Goal: Use online tool/utility: Use online tool/utility

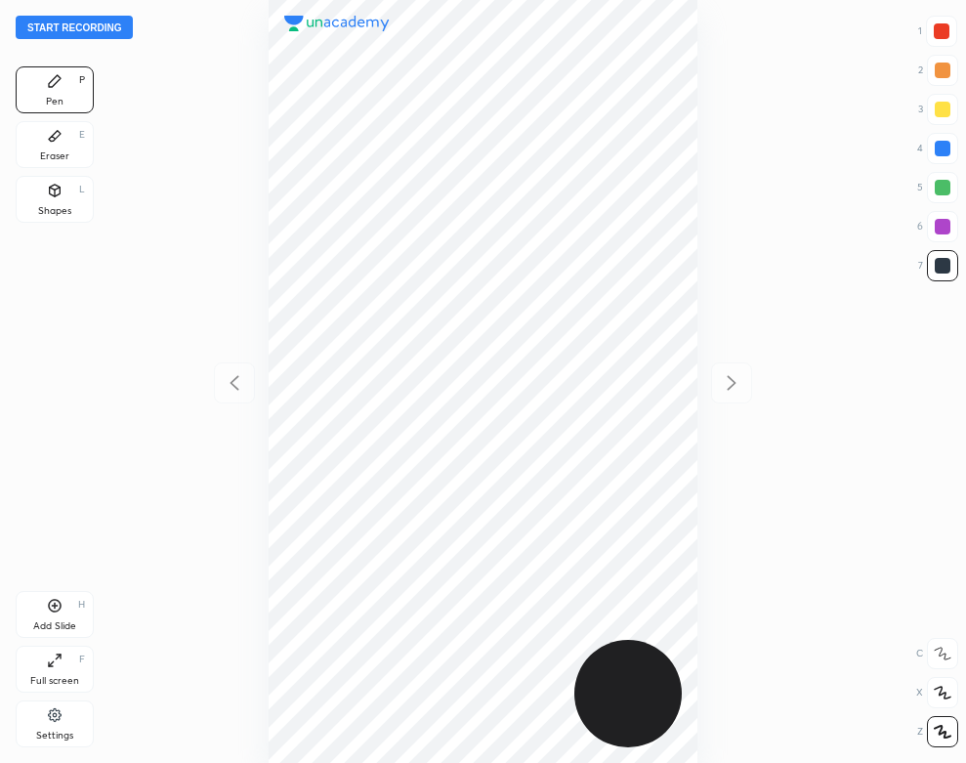
scroll to position [763, 654]
click at [208, 159] on div at bounding box center [483, 381] width 654 height 763
click at [99, 24] on button "Start recording" at bounding box center [74, 27] width 117 height 23
click at [943, 147] on div at bounding box center [943, 149] width 16 height 16
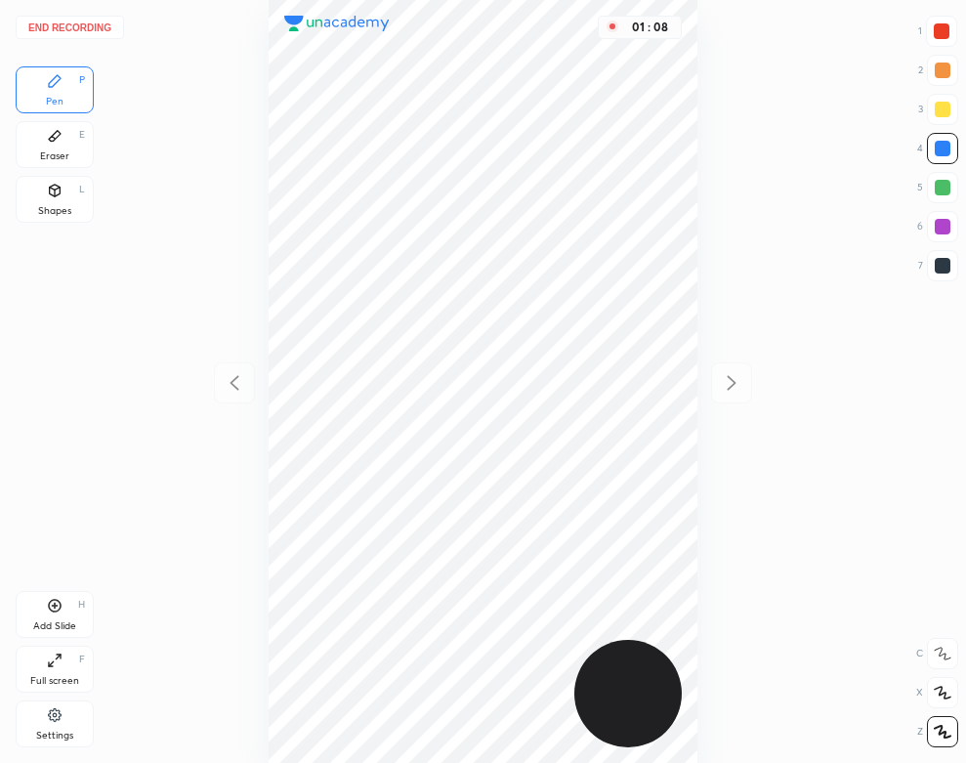
click at [937, 33] on div at bounding box center [942, 31] width 16 height 16
click at [104, 350] on div "End recording 1 2 3 4 5 6 7 R O A L C X Z Erase all C X Z Pen P Eraser E Shapes…" at bounding box center [483, 381] width 966 height 763
click at [65, 170] on div "Pen P Eraser E Shapes L" at bounding box center [55, 148] width 78 height 164
click at [73, 158] on div "Eraser E" at bounding box center [55, 144] width 78 height 47
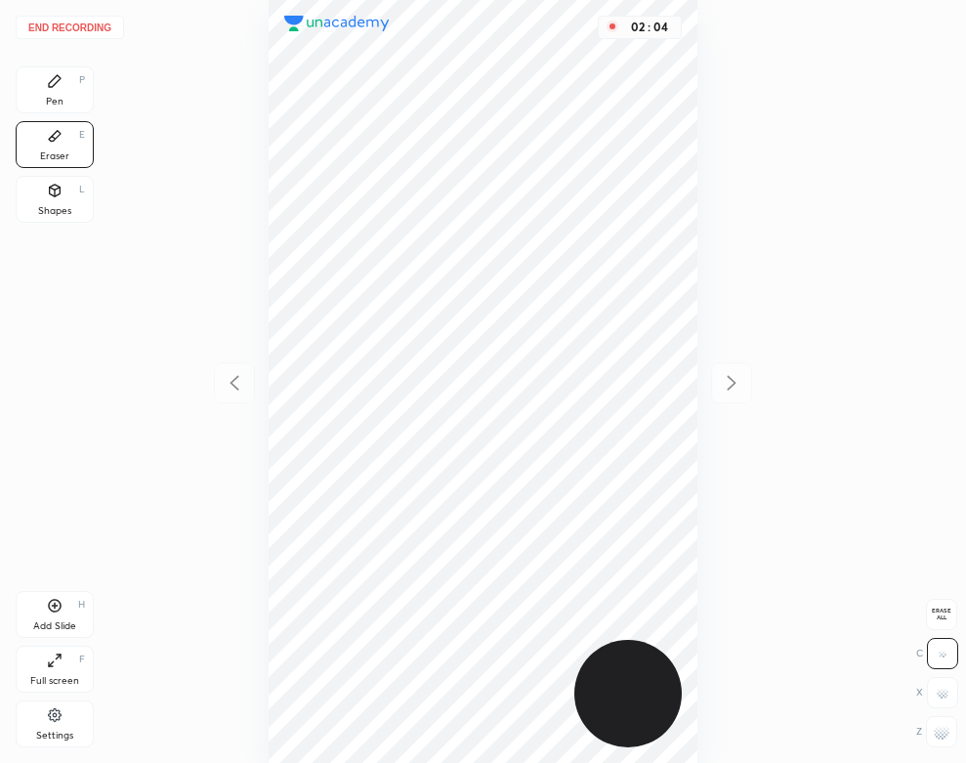
click at [57, 78] on icon at bounding box center [55, 81] width 12 height 12
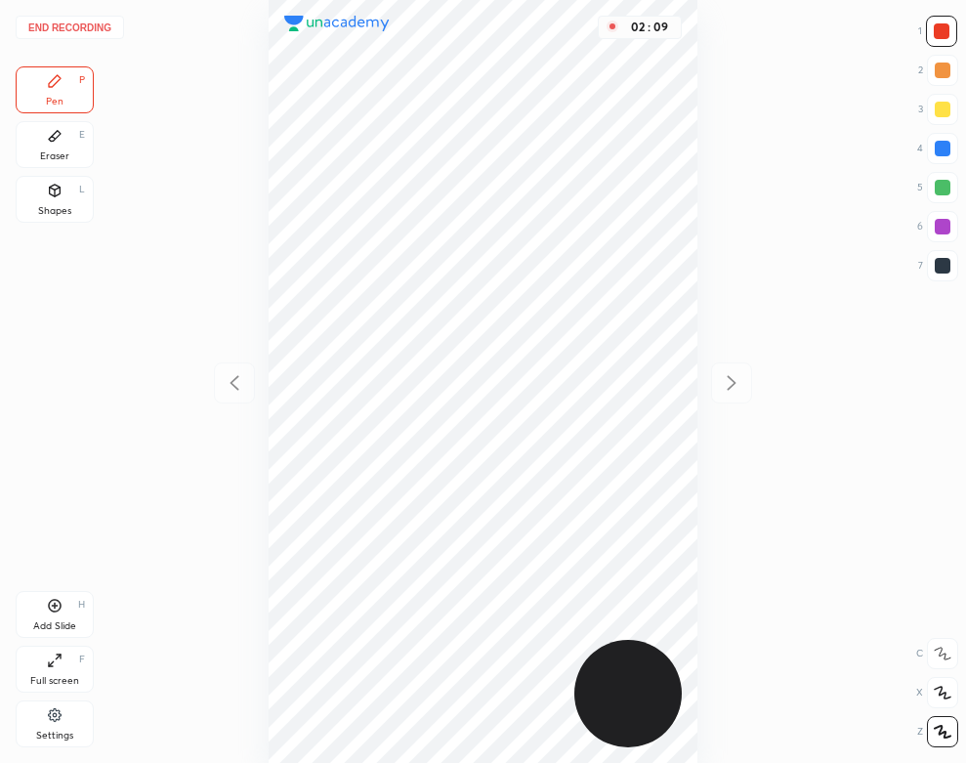
click at [64, 209] on div "Shapes" at bounding box center [54, 211] width 33 height 10
click at [59, 119] on div "Pen P Eraser E Shapes L" at bounding box center [55, 148] width 78 height 164
click at [31, 82] on div "Pen P" at bounding box center [55, 89] width 78 height 47
click at [938, 143] on div at bounding box center [943, 149] width 16 height 16
click at [78, 615] on div "Add Slide H" at bounding box center [55, 614] width 78 height 47
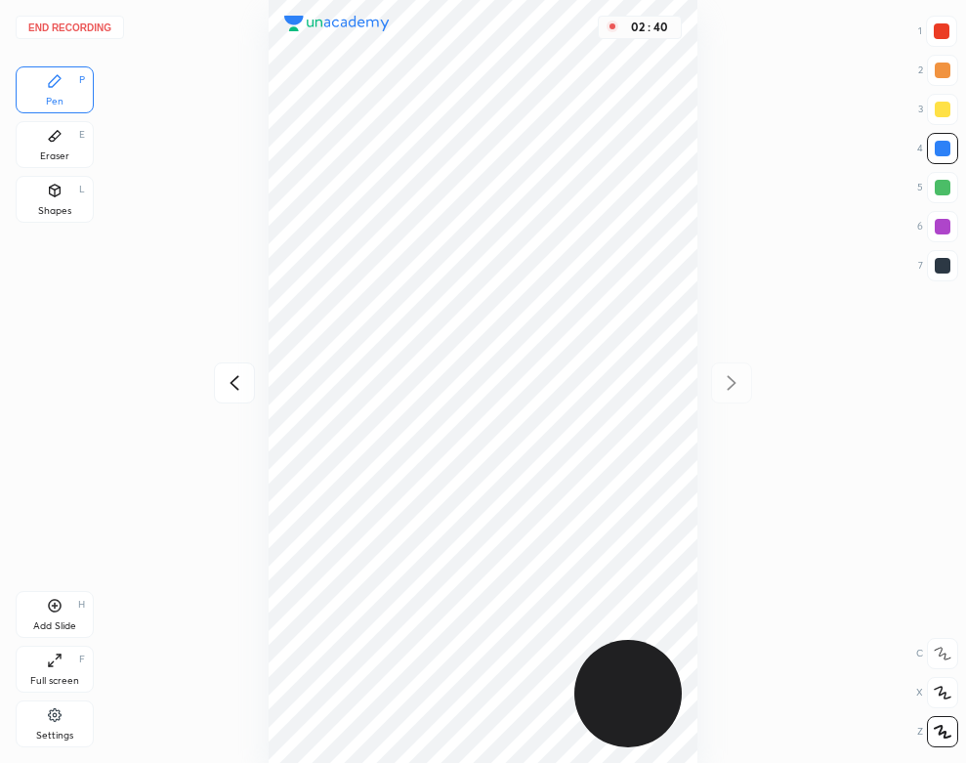
click at [234, 381] on icon at bounding box center [234, 382] width 23 height 23
click at [732, 381] on icon at bounding box center [731, 382] width 23 height 23
click at [64, 128] on div "Eraser E" at bounding box center [55, 144] width 78 height 47
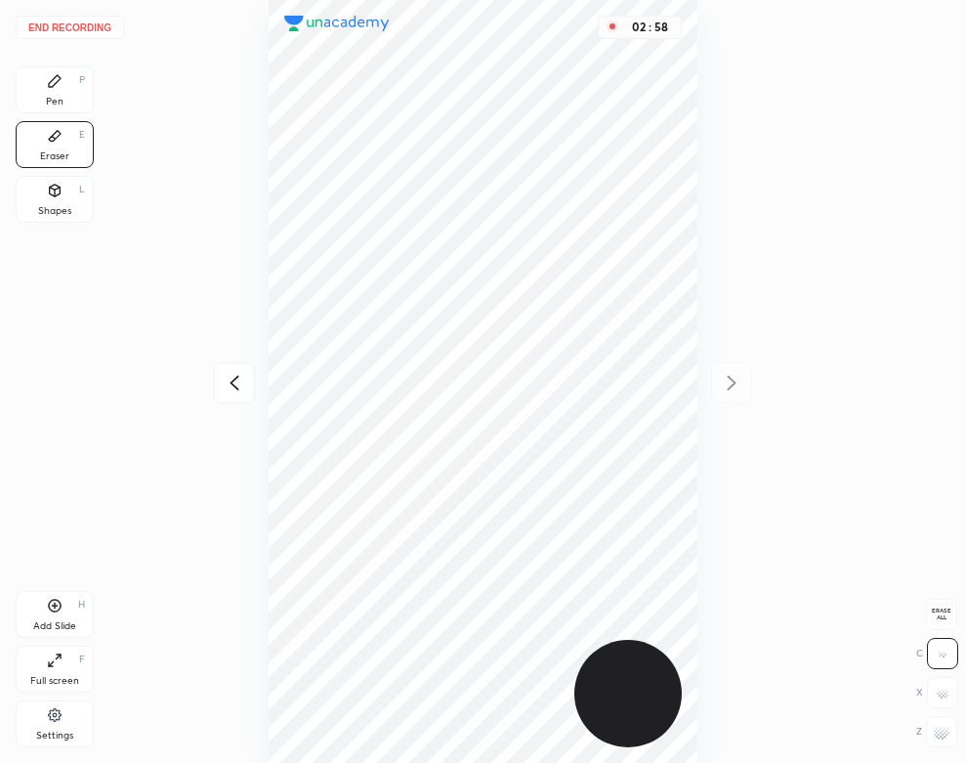
click at [55, 86] on icon at bounding box center [55, 81] width 16 height 16
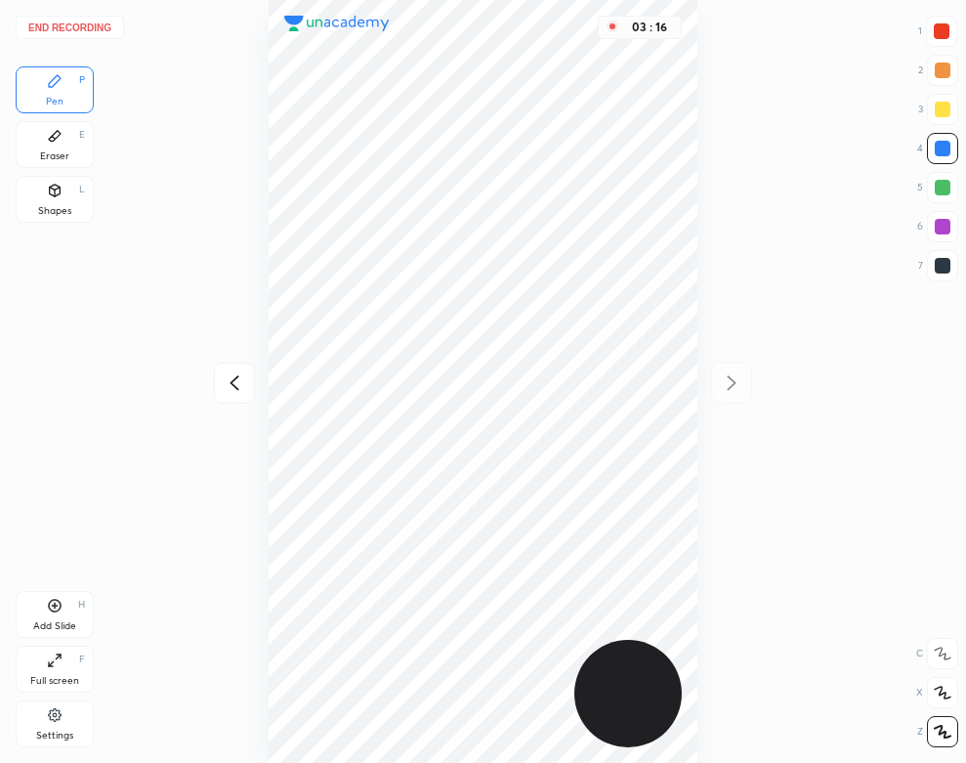
click at [53, 180] on div "Shapes L" at bounding box center [55, 199] width 78 height 47
click at [70, 98] on div "Pen P" at bounding box center [55, 89] width 78 height 47
click at [103, 22] on button "End recording" at bounding box center [70, 27] width 108 height 23
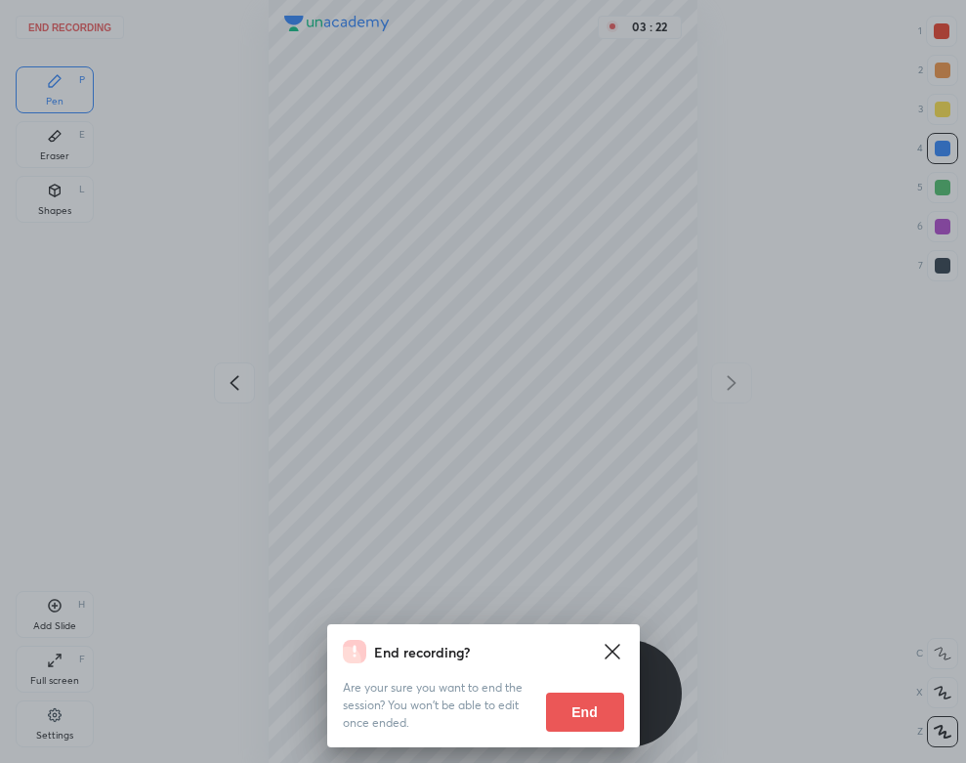
click at [578, 703] on button "End" at bounding box center [585, 712] width 78 height 39
